Goal: Use online tool/utility: Utilize a website feature to perform a specific function

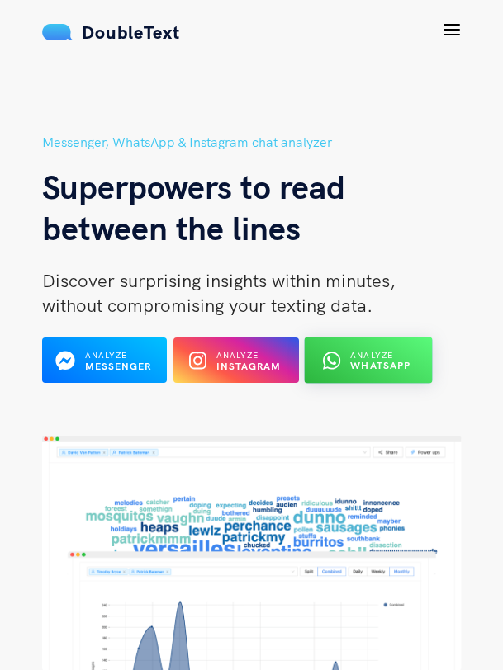
click at [375, 357] on span "Analyze" at bounding box center [372, 355] width 43 height 11
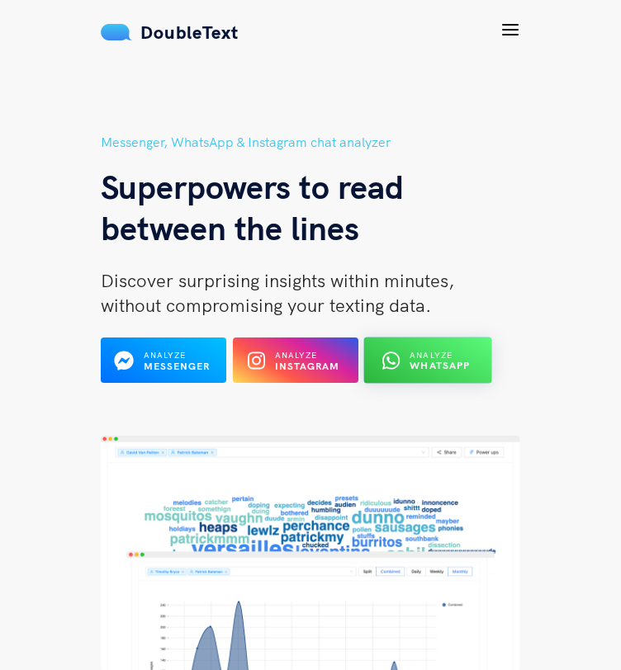
click at [381, 366] on icon at bounding box center [389, 361] width 17 height 20
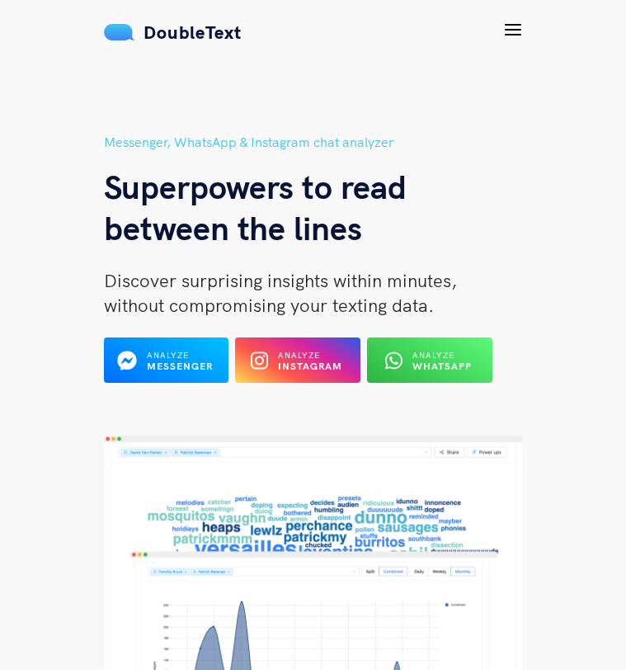
click at [352, 332] on div "Messenger, WhatsApp & Instagram chat analyzer Superpowers to read between the l…" at bounding box center [313, 257] width 419 height 251
click at [413, 362] on b "WhatsApp" at bounding box center [443, 366] width 60 height 12
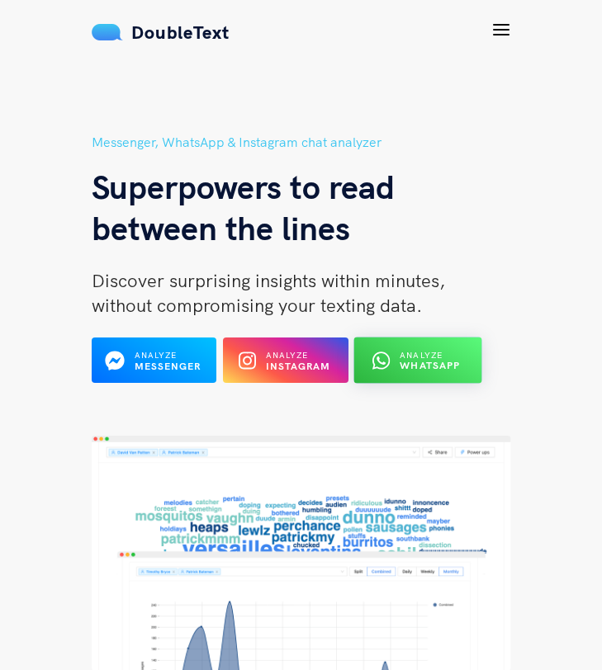
click at [454, 365] on b "WhatsApp" at bounding box center [430, 366] width 60 height 12
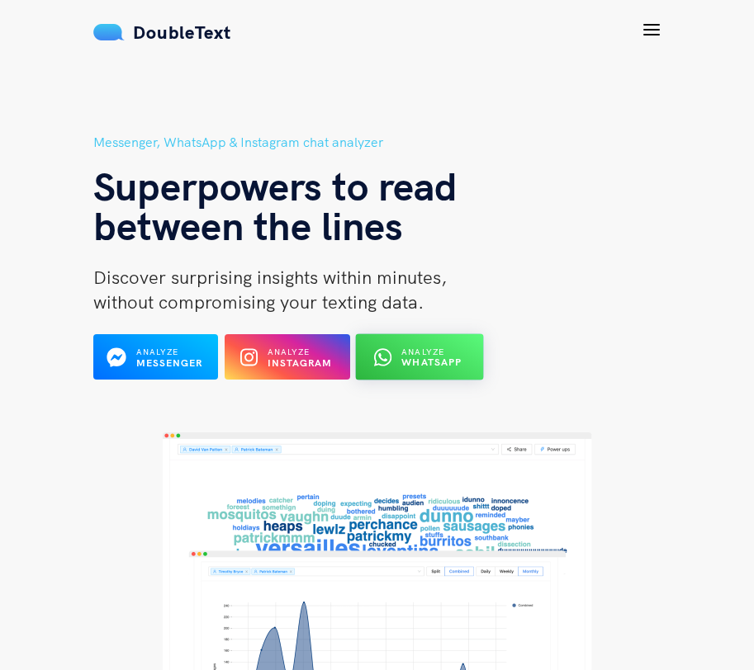
click at [422, 363] on b "WhatsApp" at bounding box center [432, 363] width 60 height 12
click at [433, 357] on b "WhatsApp" at bounding box center [432, 363] width 60 height 12
click at [447, 359] on b "WhatsApp" at bounding box center [432, 363] width 60 height 12
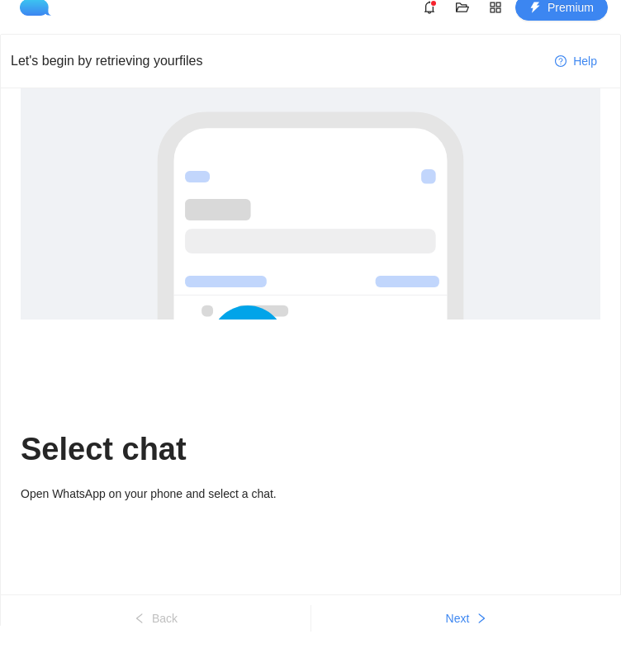
scroll to position [51, 0]
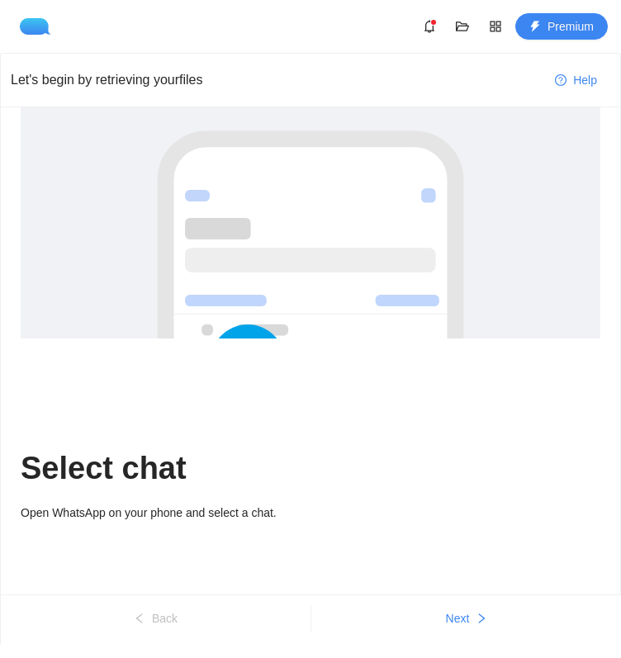
scroll to position [51, 0]
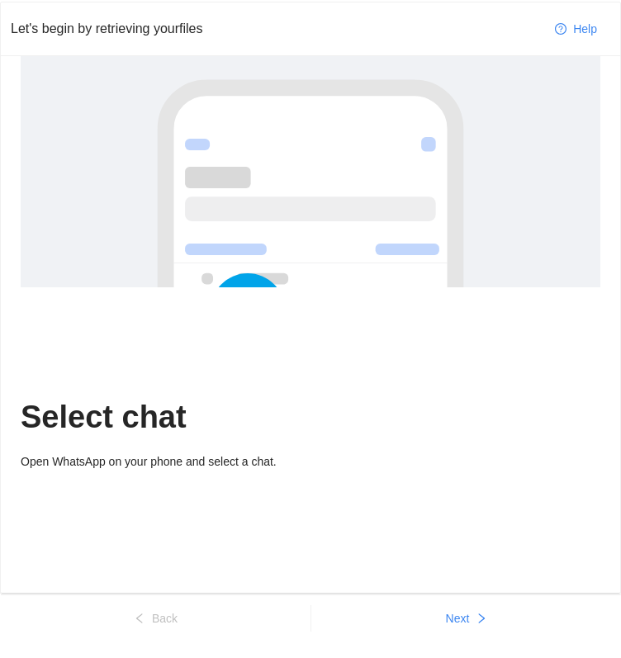
click at [433, 635] on ul "Back Next" at bounding box center [311, 626] width 621 height 64
click at [438, 619] on button "Next" at bounding box center [466, 618] width 310 height 26
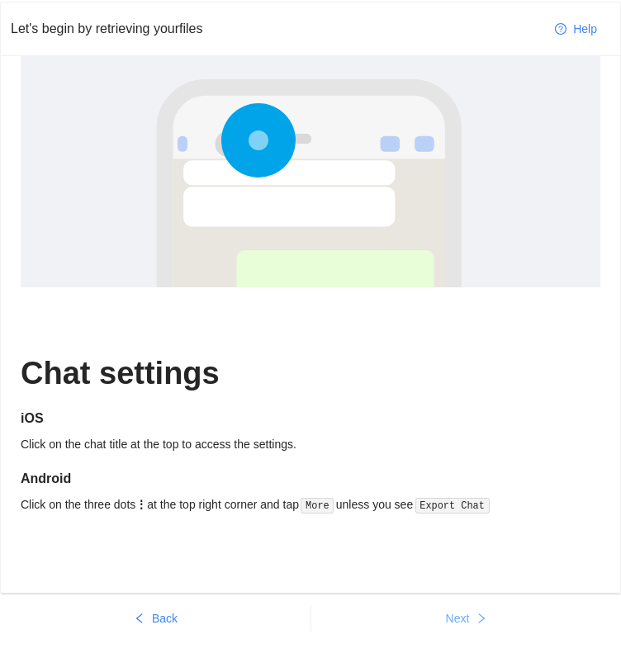
click at [443, 617] on button "Next" at bounding box center [466, 618] width 310 height 26
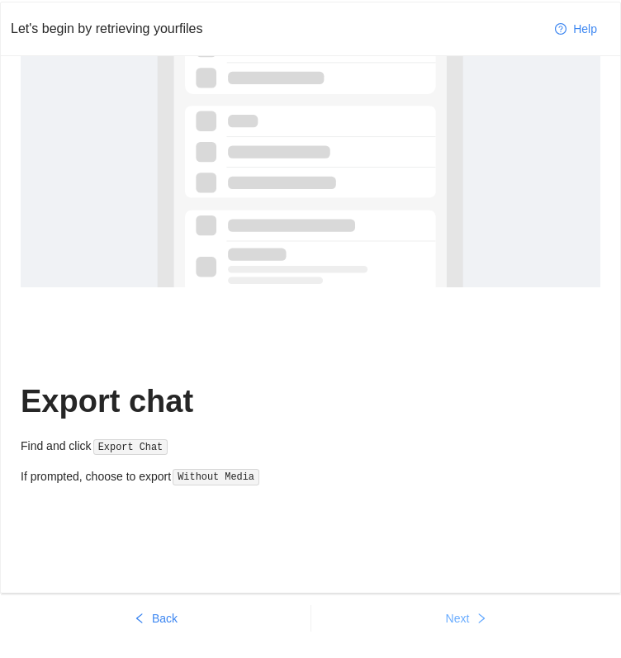
click at [443, 617] on button "Next" at bounding box center [466, 618] width 310 height 26
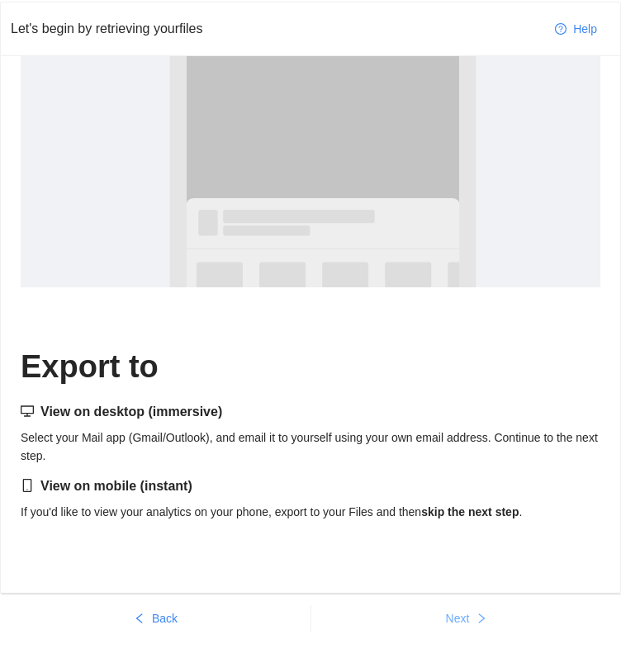
click at [443, 617] on button "Next" at bounding box center [466, 618] width 310 height 26
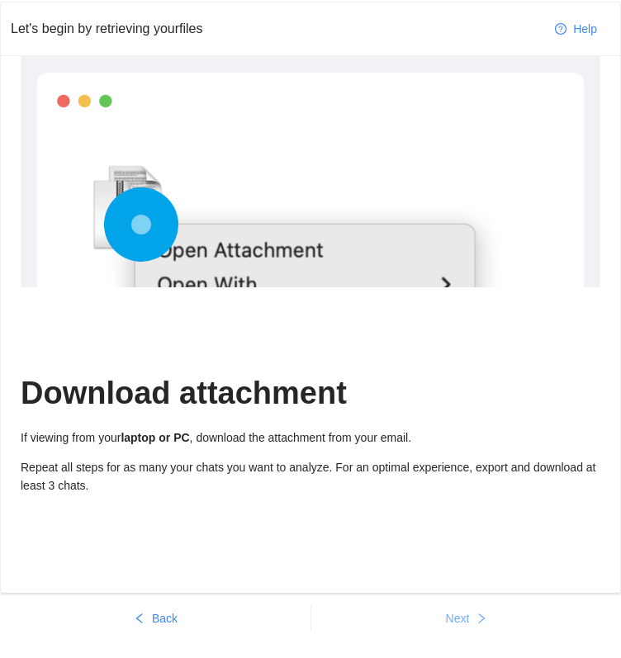
click at [443, 617] on button "Next" at bounding box center [466, 618] width 310 height 26
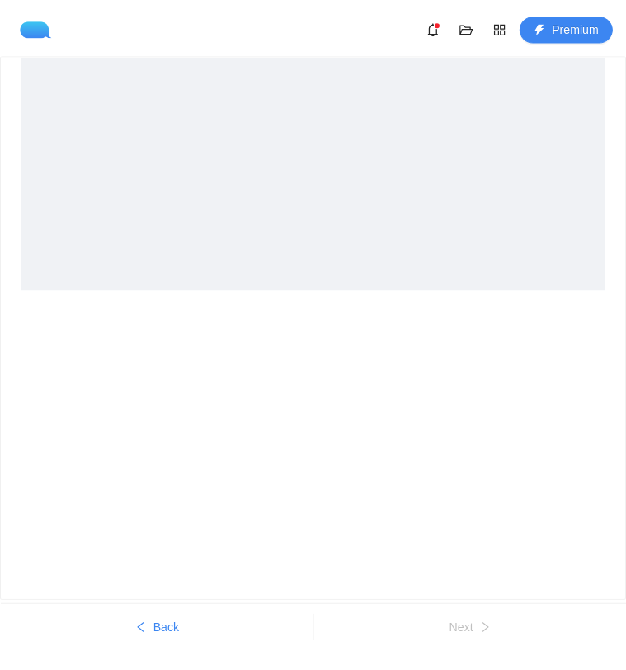
scroll to position [0, 0]
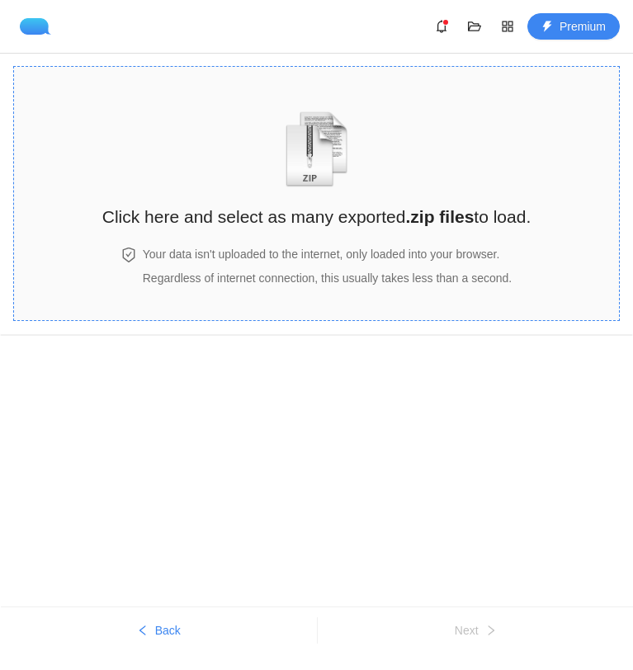
click at [299, 109] on span at bounding box center [316, 142] width 83 height 91
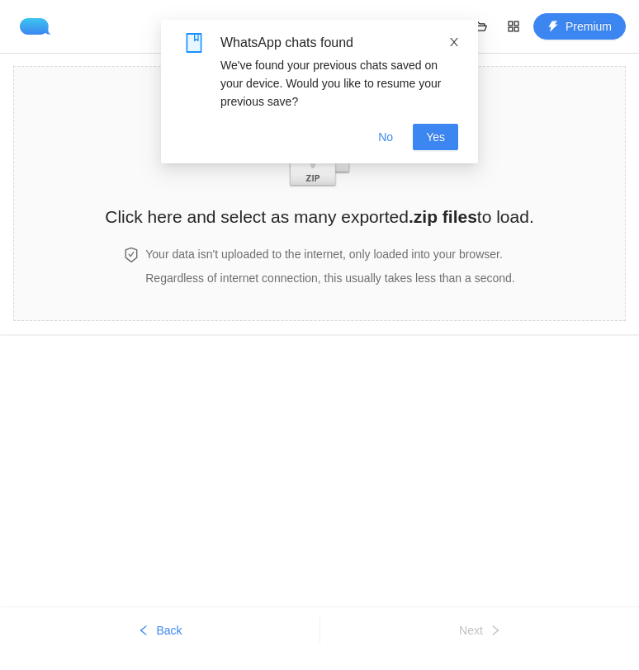
click at [453, 45] on icon "close" at bounding box center [454, 42] width 12 height 12
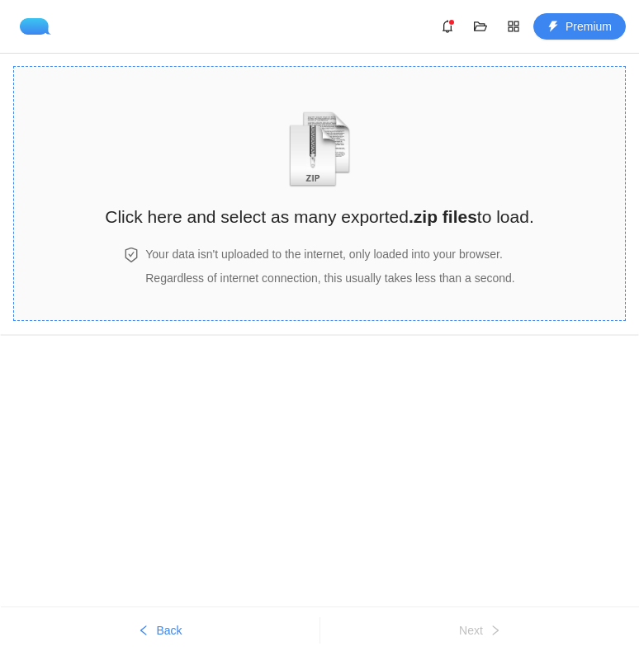
click at [312, 184] on img "zipOrTextIcon" at bounding box center [319, 149] width 77 height 76
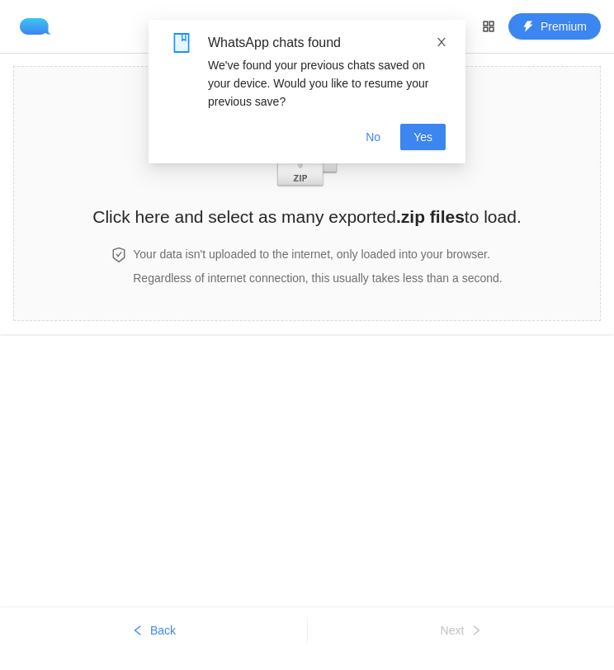
click at [436, 40] on icon "close" at bounding box center [442, 42] width 12 height 12
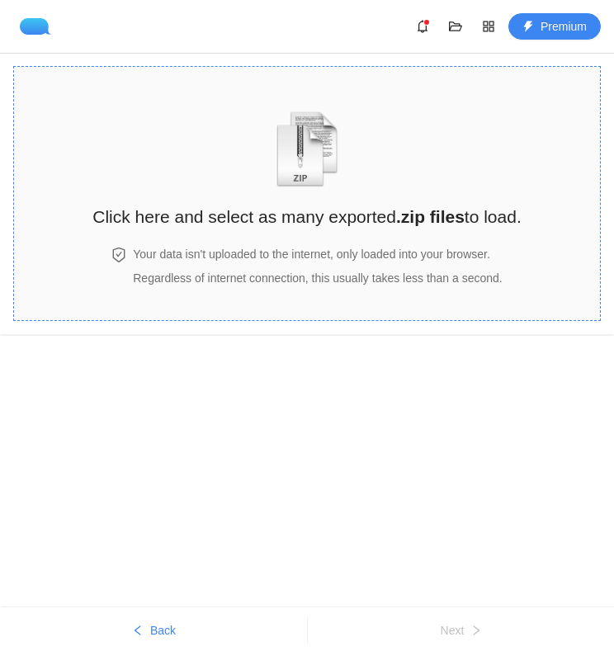
click at [343, 157] on img "zipOrTextIcon" at bounding box center [307, 149] width 77 height 76
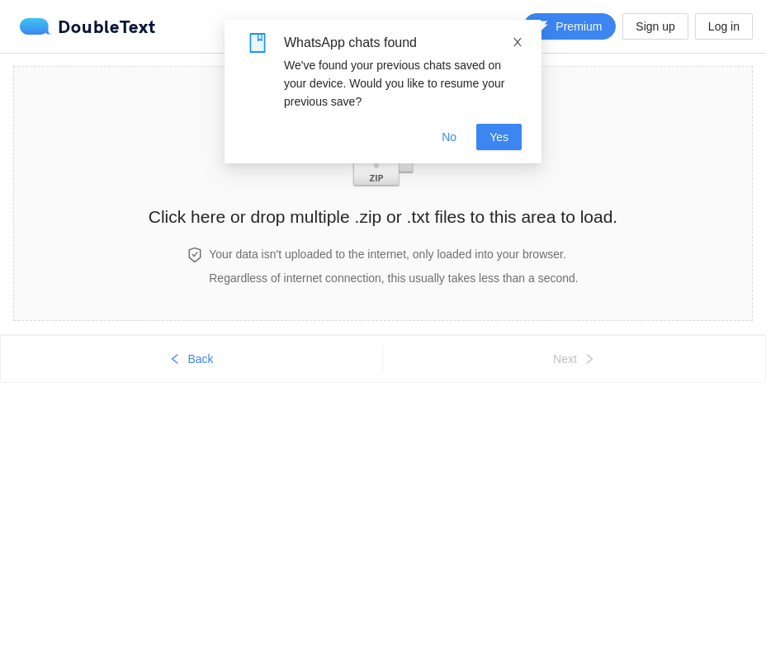
click at [516, 43] on icon "close" at bounding box center [517, 42] width 8 height 8
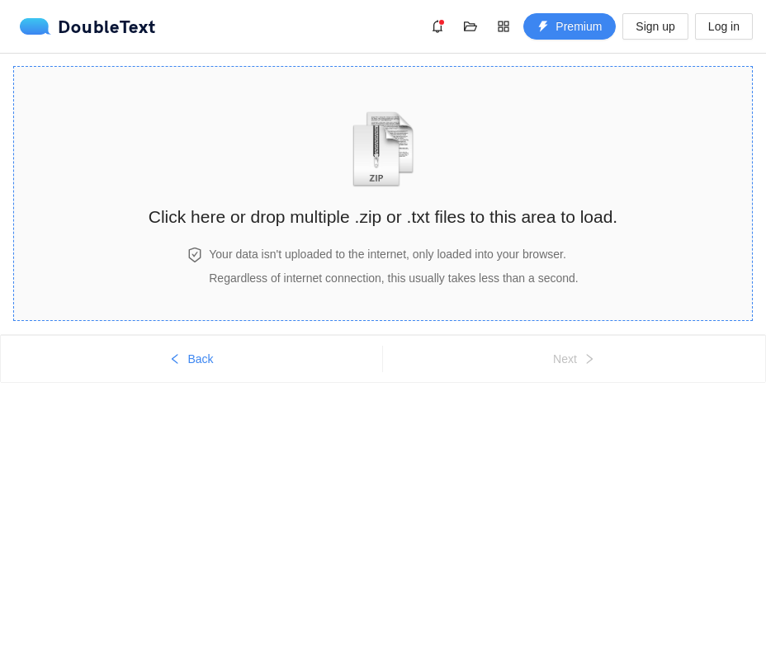
click at [342, 139] on span at bounding box center [383, 142] width 83 height 91
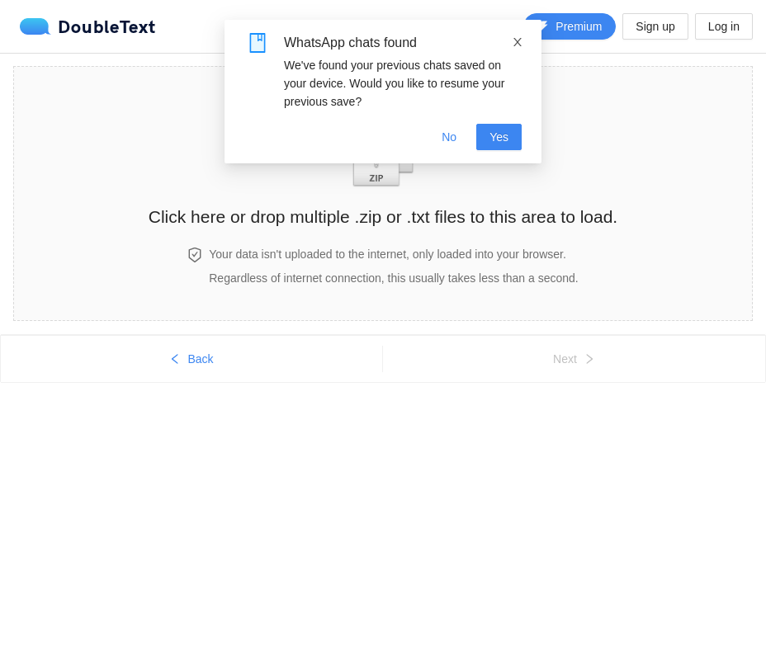
click at [517, 40] on icon "close" at bounding box center [518, 42] width 12 height 12
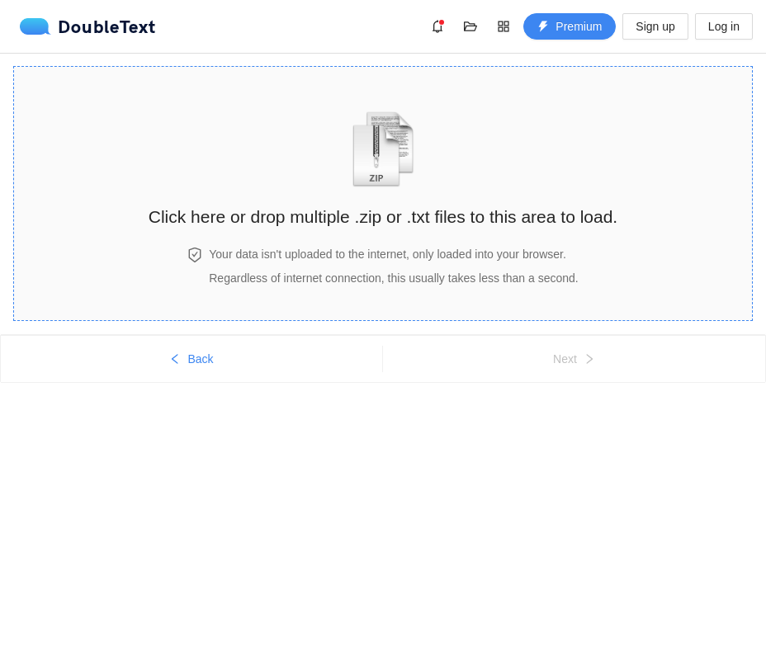
click at [409, 165] on img "zipOrTextIcon" at bounding box center [383, 149] width 77 height 76
click at [369, 115] on img "zipOrTextIcon" at bounding box center [383, 149] width 77 height 76
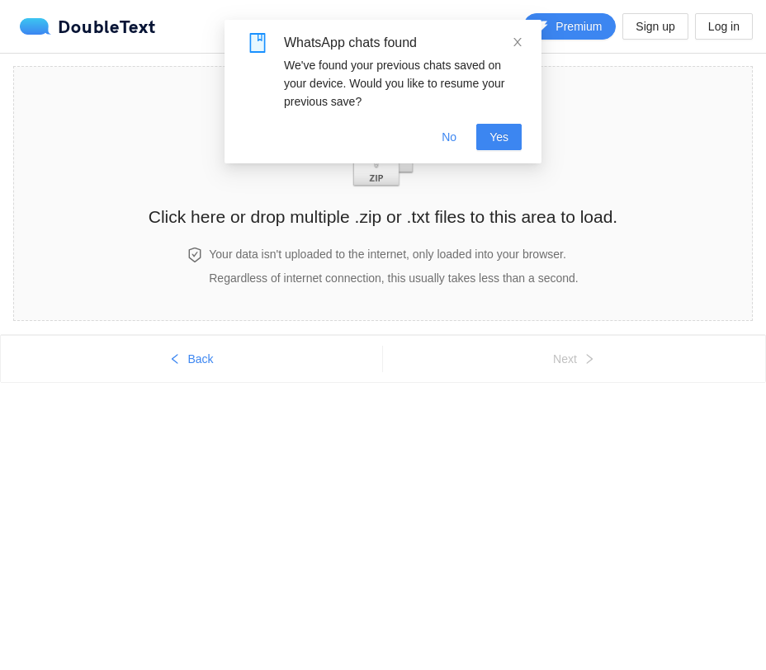
click at [514, 54] on div "WhatsApp chats found We've found your previous chats saved on your device. Woul…" at bounding box center [382, 72] width 277 height 78
click at [516, 50] on link at bounding box center [518, 42] width 12 height 18
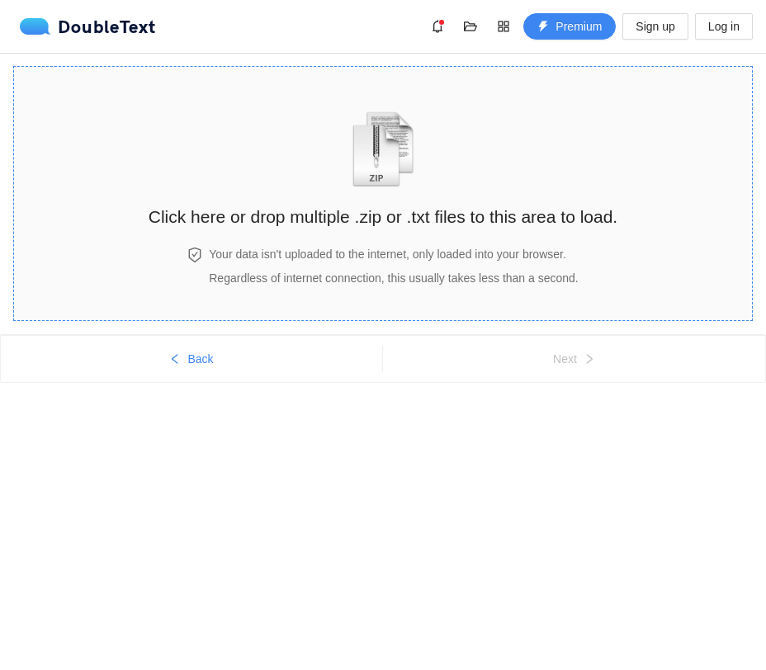
click at [365, 144] on img "zipOrTextIcon" at bounding box center [383, 149] width 77 height 76
